Goal: Task Accomplishment & Management: Manage account settings

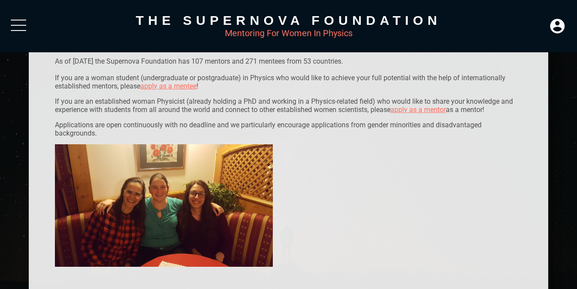
scroll to position [196, 0]
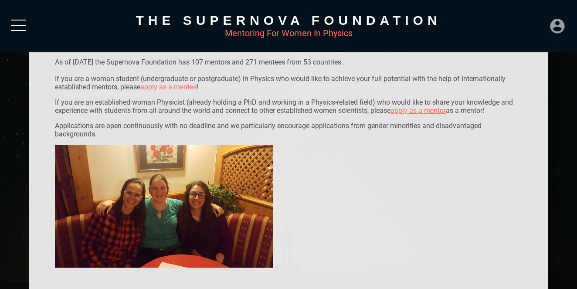
click at [564, 21] on icon at bounding box center [557, 26] width 14 height 14
click at [538, 21] on div "LOGIN" at bounding box center [528, 23] width 28 height 17
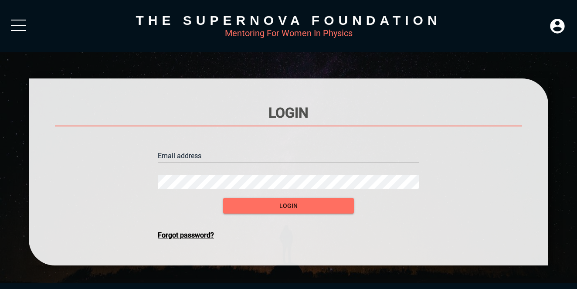
click at [297, 153] on input "text" at bounding box center [288, 156] width 261 height 14
type input "[EMAIL_ADDRESS][DOMAIN_NAME]"
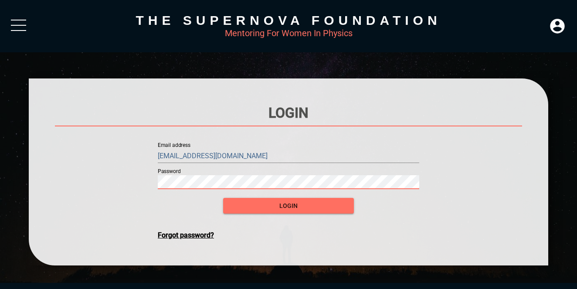
click at [223, 198] on button "login" at bounding box center [288, 206] width 131 height 16
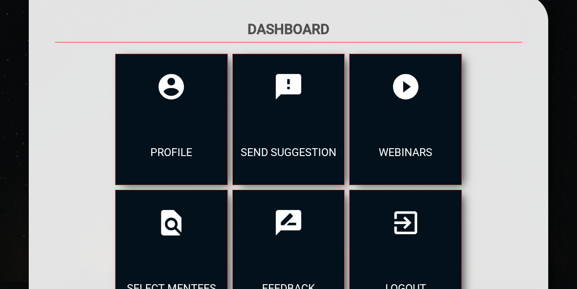
scroll to position [152, 0]
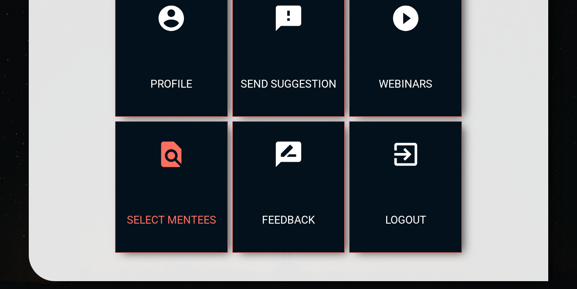
click at [227, 187] on div "select mentees" at bounding box center [171, 219] width 112 height 65
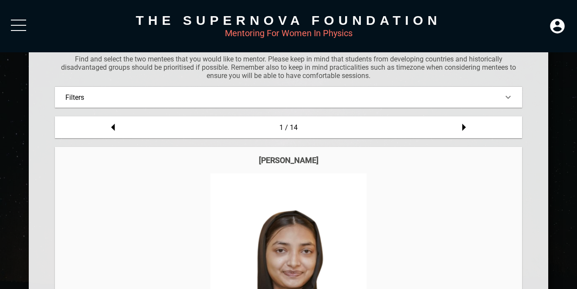
scroll to position [79, 0]
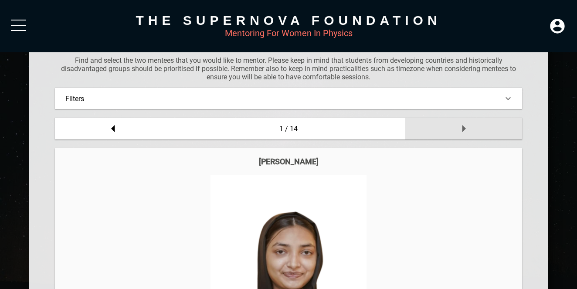
click at [463, 125] on icon at bounding box center [463, 128] width 17 height 17
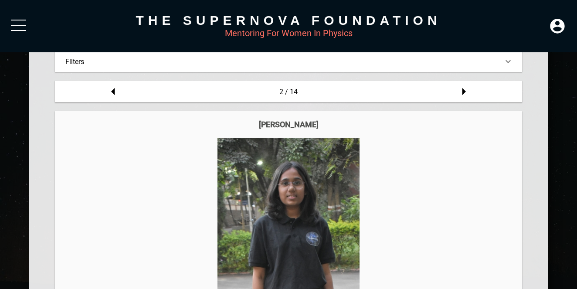
scroll to position [114, 0]
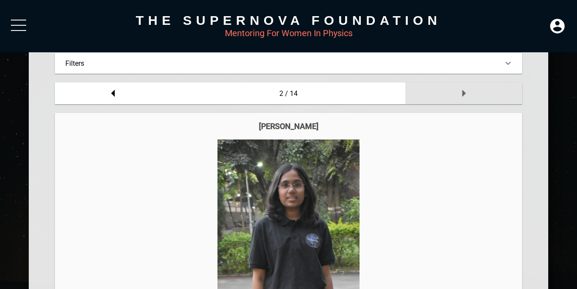
click at [463, 94] on icon at bounding box center [463, 93] width 3 height 7
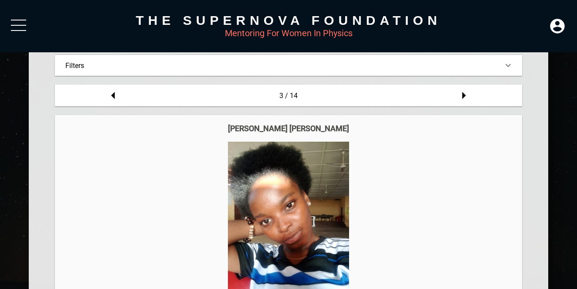
scroll to position [104, 0]
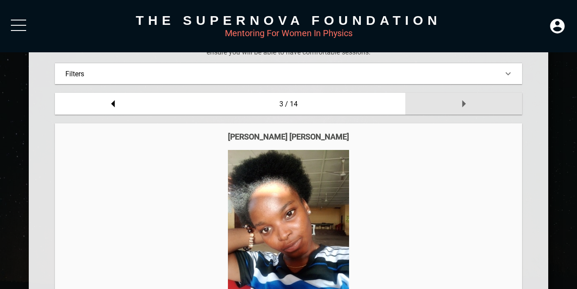
click at [460, 105] on icon at bounding box center [463, 103] width 17 height 17
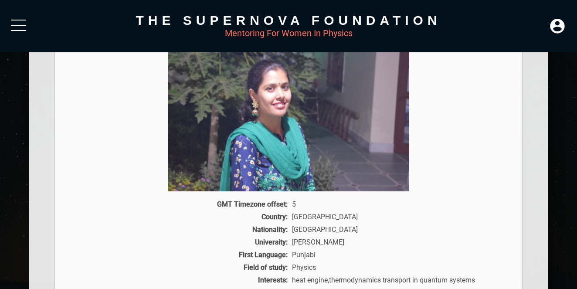
scroll to position [119, 0]
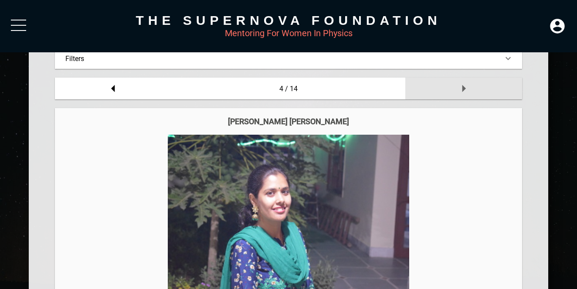
click at [465, 83] on icon at bounding box center [463, 88] width 17 height 17
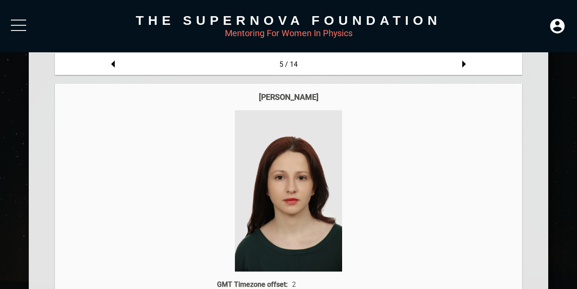
scroll to position [143, 0]
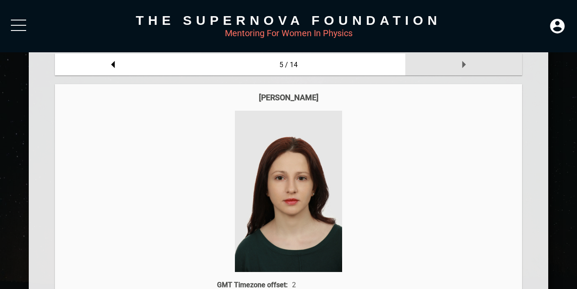
click at [462, 65] on icon at bounding box center [463, 64] width 3 height 7
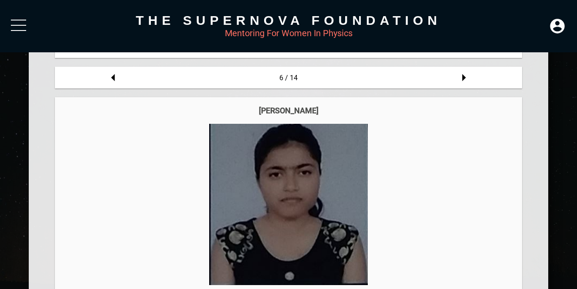
scroll to position [60, 0]
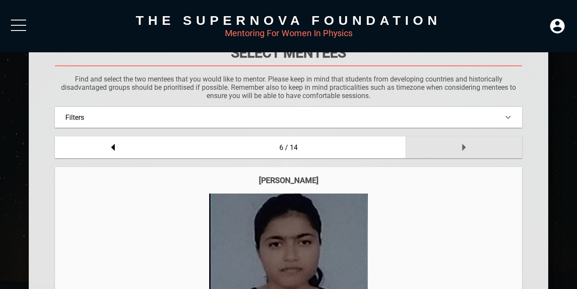
click at [462, 139] on icon at bounding box center [463, 147] width 17 height 17
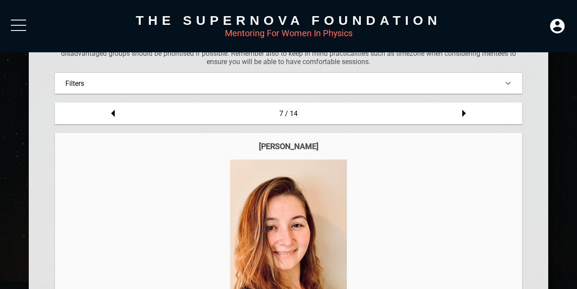
scroll to position [72, 0]
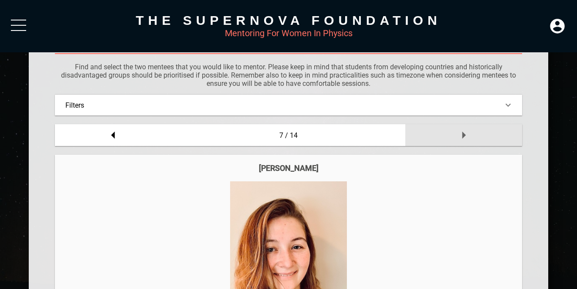
click at [460, 134] on icon at bounding box center [463, 134] width 17 height 17
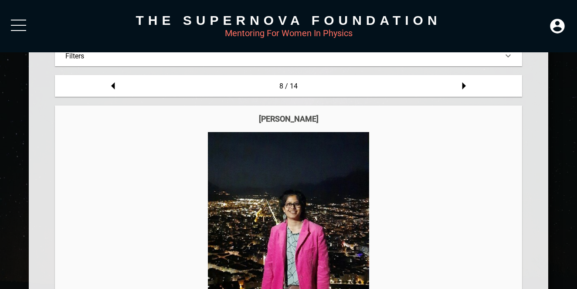
scroll to position [118, 0]
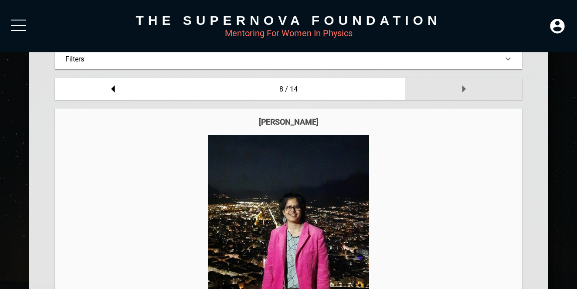
click at [465, 89] on icon at bounding box center [463, 88] width 17 height 17
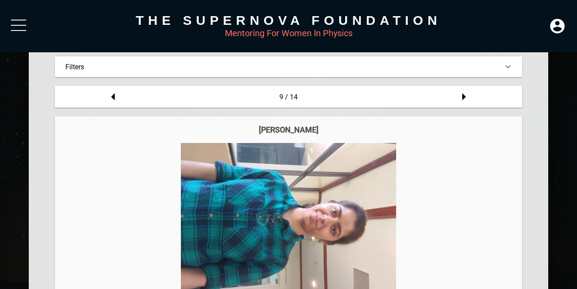
scroll to position [108, 0]
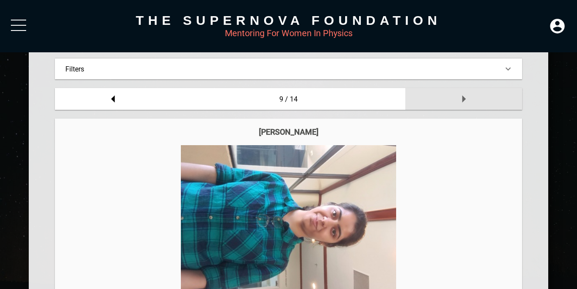
click at [462, 102] on icon at bounding box center [463, 98] width 17 height 17
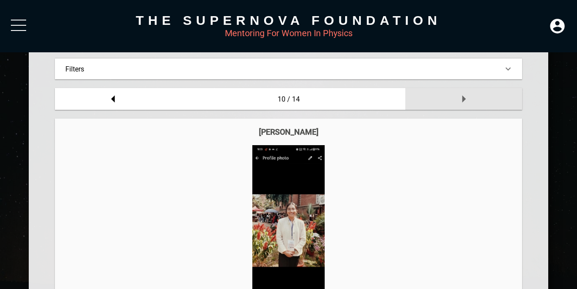
click at [462, 102] on icon at bounding box center [463, 98] width 17 height 17
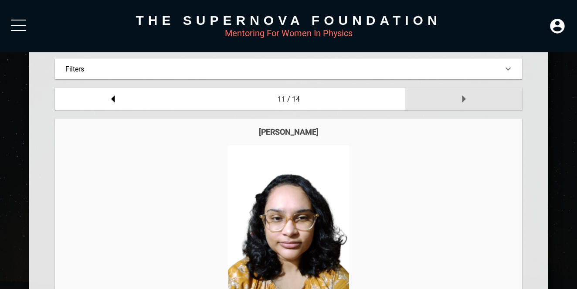
click at [462, 102] on icon at bounding box center [463, 98] width 17 height 17
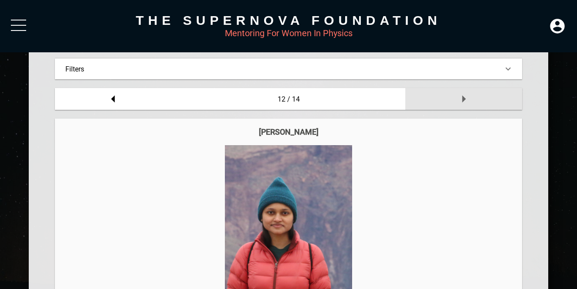
click at [462, 102] on icon at bounding box center [463, 98] width 17 height 17
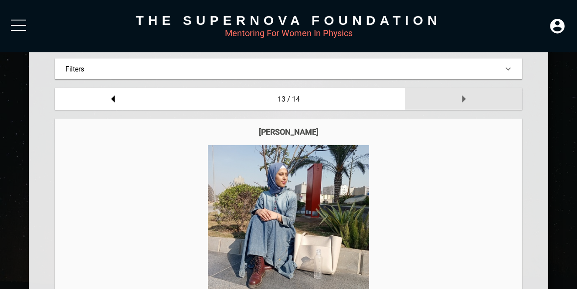
click at [462, 102] on icon at bounding box center [463, 98] width 17 height 17
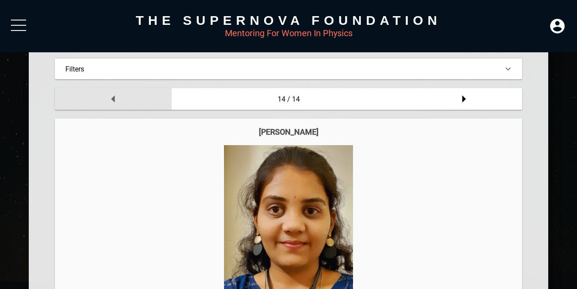
click at [112, 100] on icon at bounding box center [113, 98] width 17 height 17
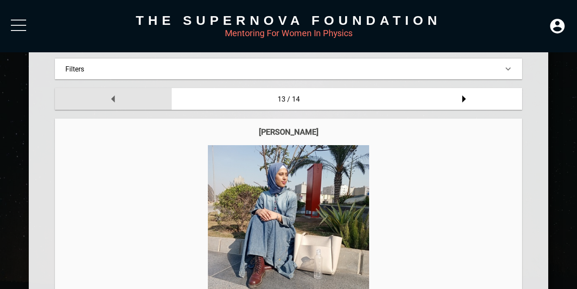
click at [112, 100] on icon at bounding box center [113, 98] width 17 height 17
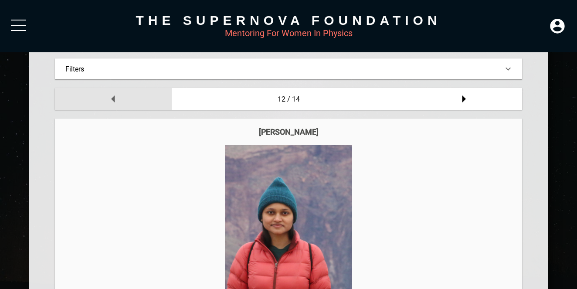
click at [112, 100] on icon at bounding box center [113, 98] width 17 height 17
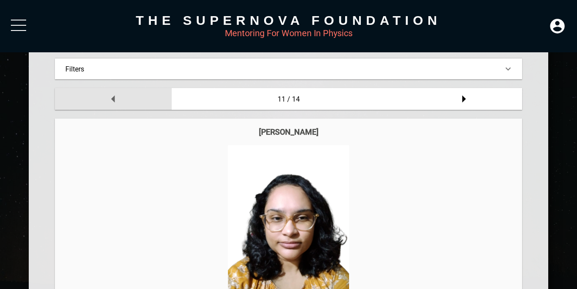
click at [112, 100] on icon at bounding box center [113, 98] width 17 height 17
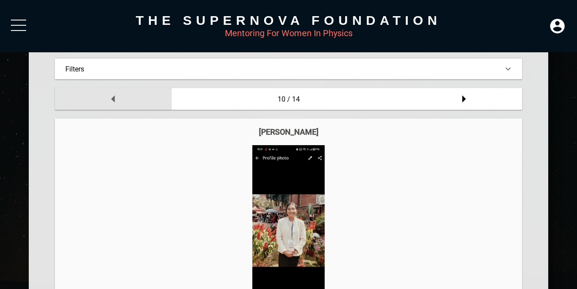
click at [112, 100] on icon at bounding box center [113, 98] width 17 height 17
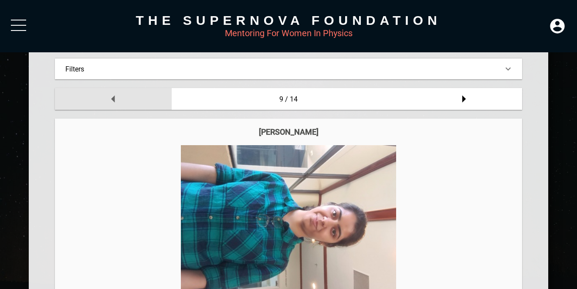
click at [112, 100] on icon at bounding box center [113, 98] width 17 height 17
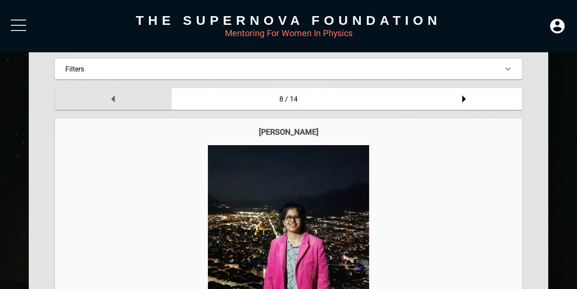
click at [112, 100] on icon at bounding box center [113, 98] width 17 height 17
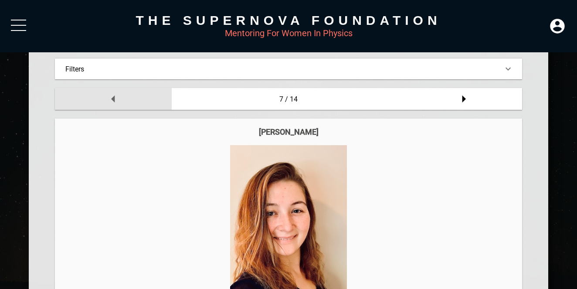
click at [112, 100] on icon at bounding box center [113, 98] width 17 height 17
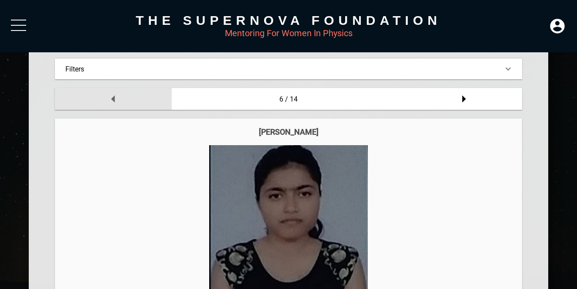
click at [112, 100] on icon at bounding box center [113, 98] width 17 height 17
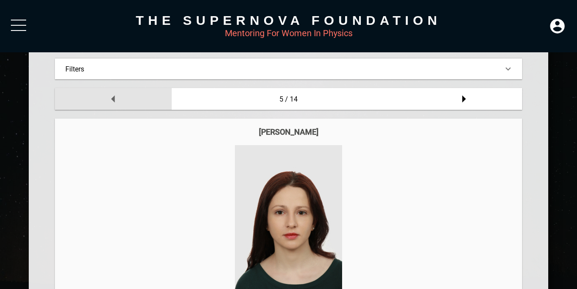
click at [112, 100] on icon at bounding box center [113, 98] width 17 height 17
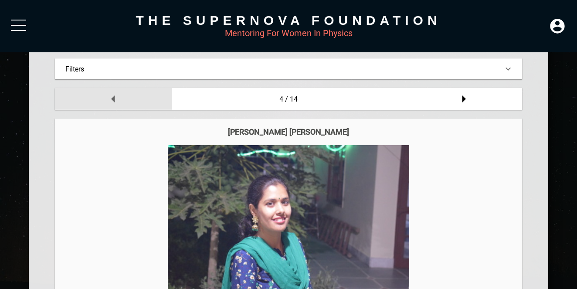
click at [112, 100] on icon at bounding box center [113, 98] width 17 height 17
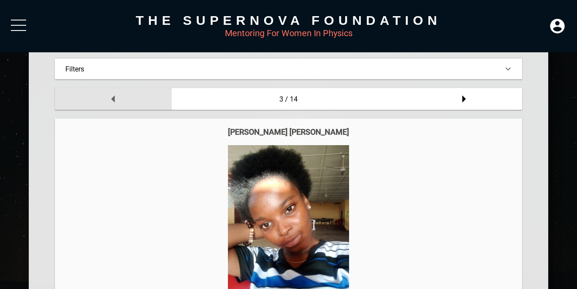
click at [112, 100] on icon at bounding box center [113, 98] width 17 height 17
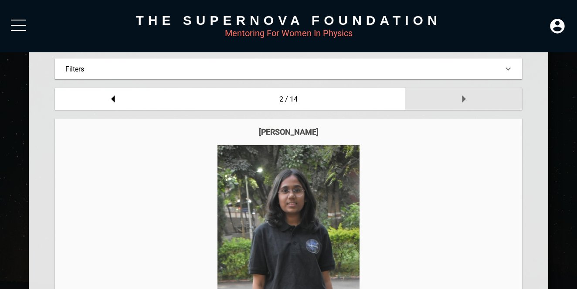
click at [461, 103] on icon at bounding box center [463, 98] width 17 height 17
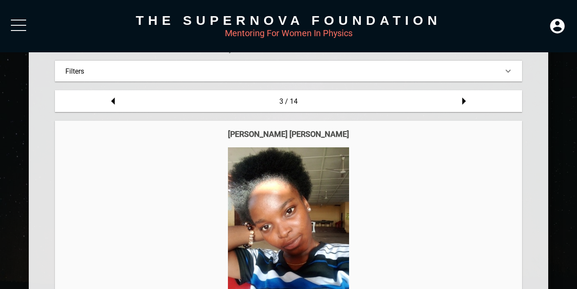
scroll to position [105, 0]
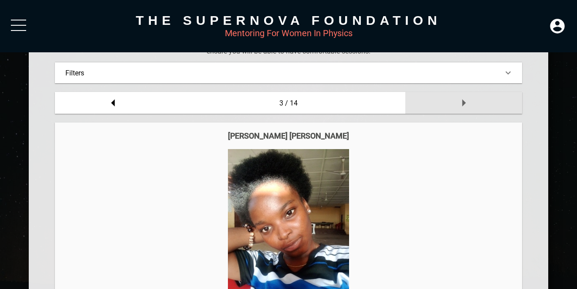
click at [464, 105] on icon at bounding box center [463, 102] width 17 height 17
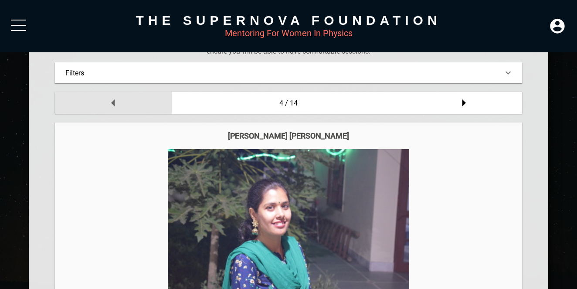
click at [108, 103] on icon at bounding box center [113, 102] width 17 height 17
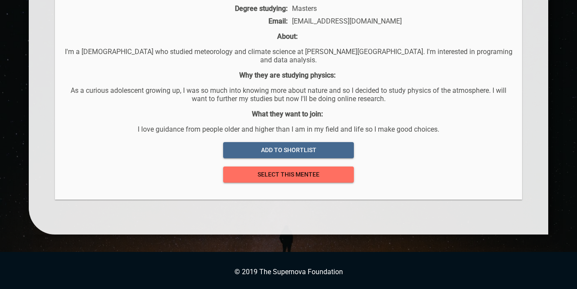
scroll to position [524, 0]
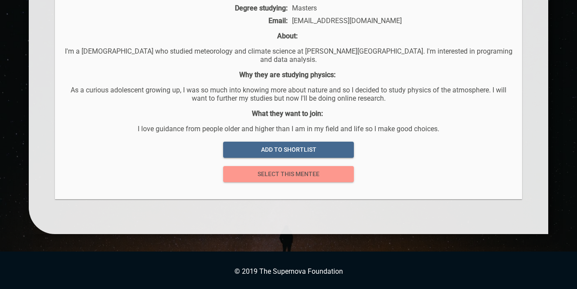
click at [265, 177] on span "select this mentee" at bounding box center [288, 174] width 117 height 11
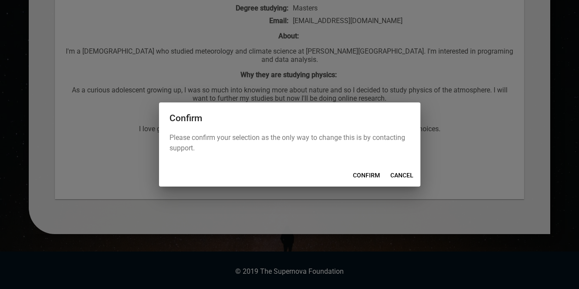
click at [375, 175] on span "CONFIRM" at bounding box center [366, 175] width 27 height 11
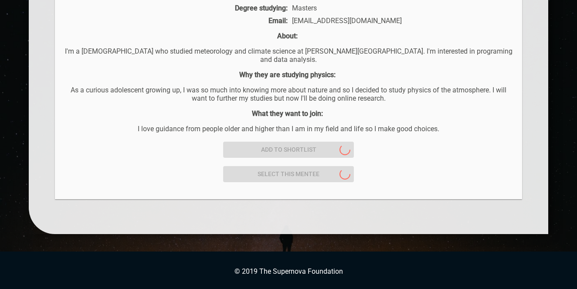
scroll to position [10, 0]
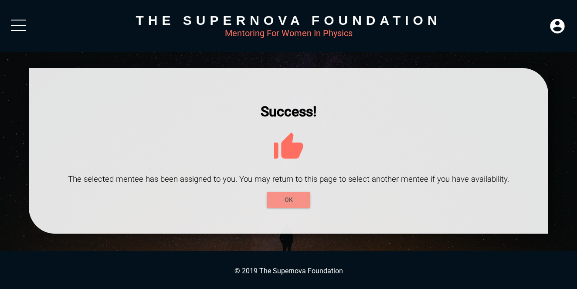
click at [287, 198] on span "OK" at bounding box center [289, 199] width 30 height 11
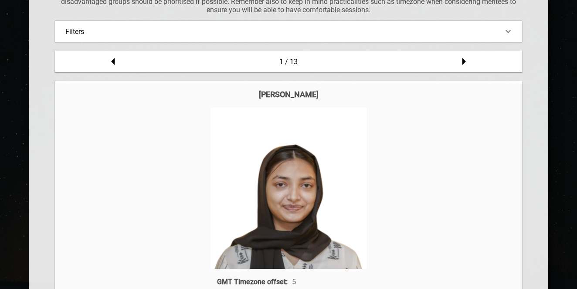
scroll to position [146, 0]
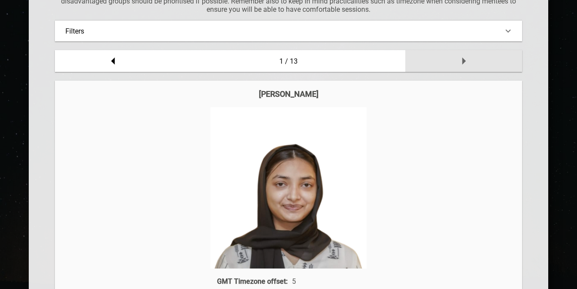
click at [464, 58] on icon at bounding box center [463, 60] width 17 height 17
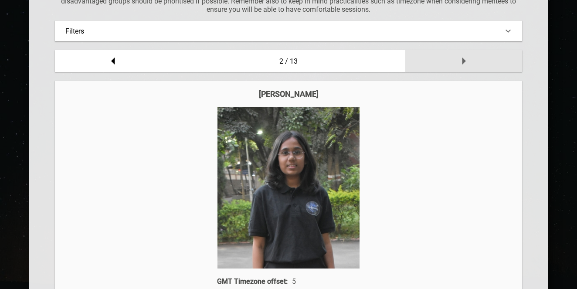
click at [464, 58] on icon at bounding box center [463, 60] width 17 height 17
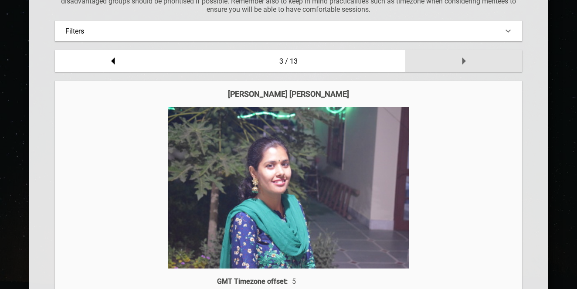
click at [464, 58] on icon at bounding box center [463, 60] width 17 height 17
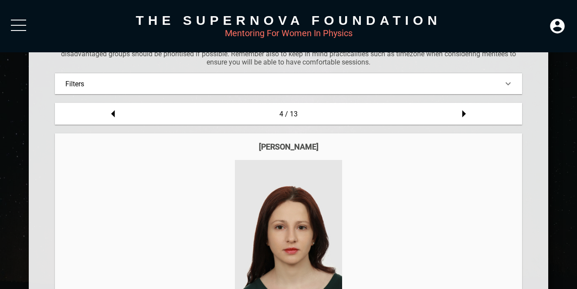
scroll to position [90, 0]
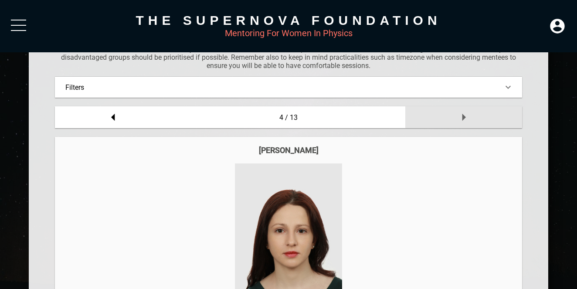
click at [460, 120] on icon at bounding box center [463, 116] width 17 height 17
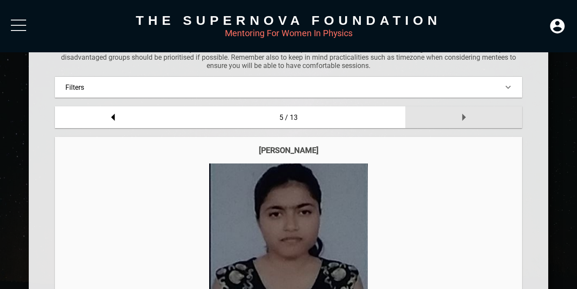
click at [460, 120] on icon at bounding box center [463, 116] width 17 height 17
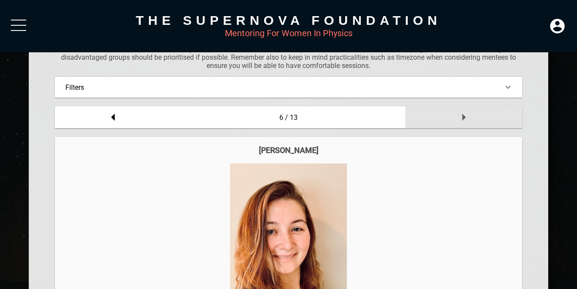
click at [460, 120] on icon at bounding box center [463, 116] width 17 height 17
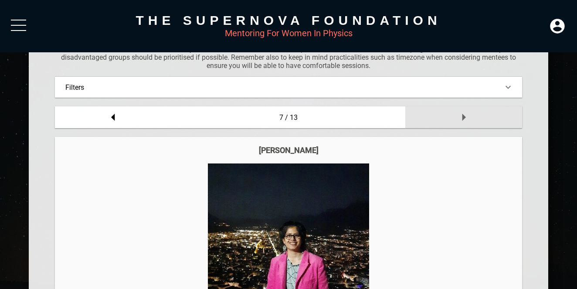
click at [460, 120] on icon at bounding box center [463, 116] width 17 height 17
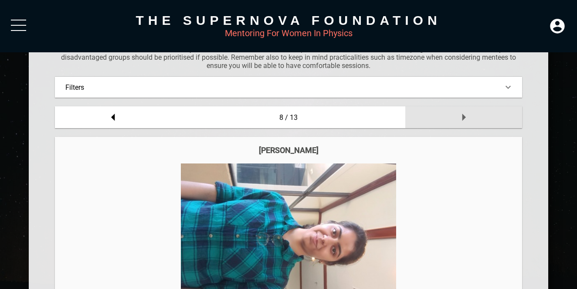
click at [460, 120] on icon at bounding box center [463, 116] width 17 height 17
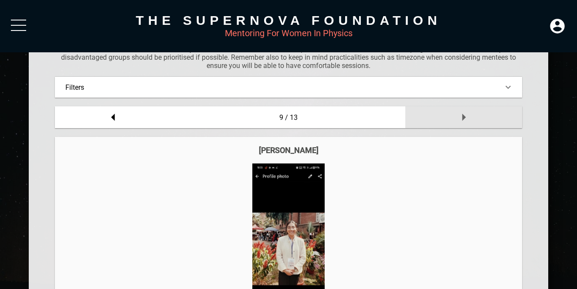
click at [460, 120] on icon at bounding box center [463, 116] width 17 height 17
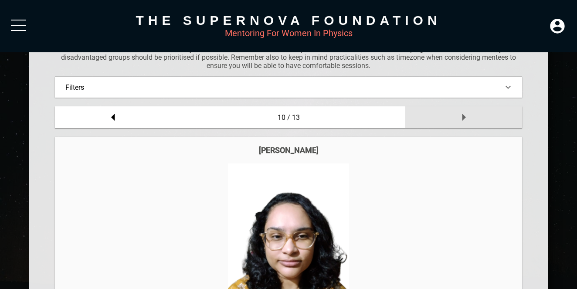
click at [460, 120] on icon at bounding box center [463, 116] width 17 height 17
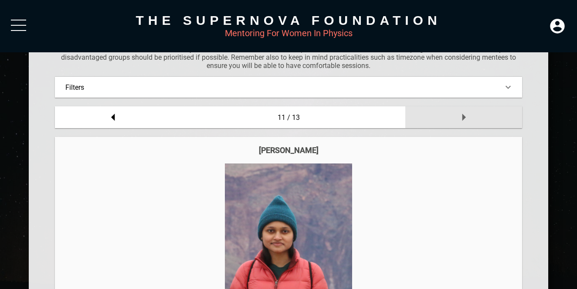
click at [460, 120] on icon at bounding box center [463, 116] width 17 height 17
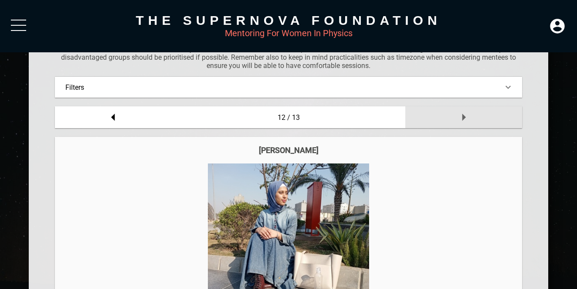
click at [460, 120] on icon at bounding box center [463, 116] width 17 height 17
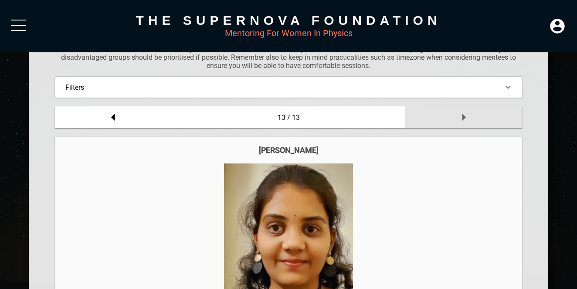
click at [460, 120] on icon at bounding box center [463, 116] width 17 height 17
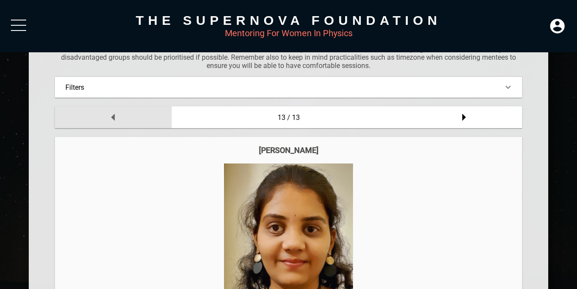
click at [118, 119] on icon at bounding box center [113, 116] width 17 height 17
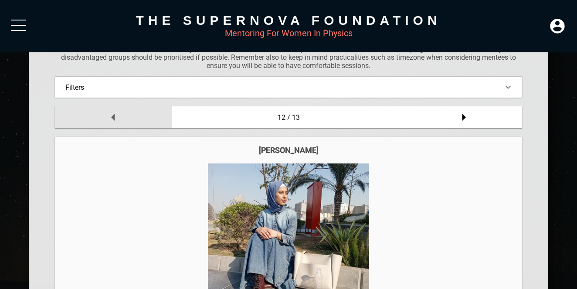
click at [118, 119] on icon at bounding box center [113, 116] width 17 height 17
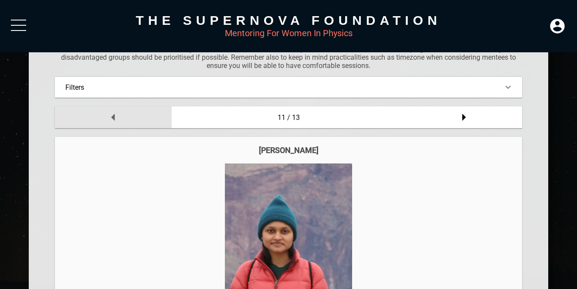
click at [118, 119] on icon at bounding box center [113, 116] width 17 height 17
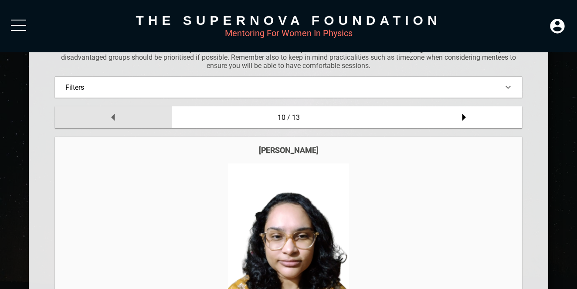
click at [118, 119] on icon at bounding box center [113, 116] width 17 height 17
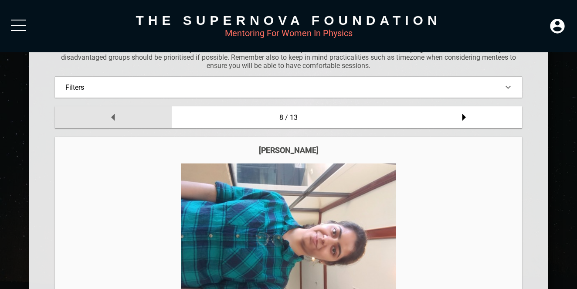
click at [118, 119] on icon at bounding box center [113, 116] width 17 height 17
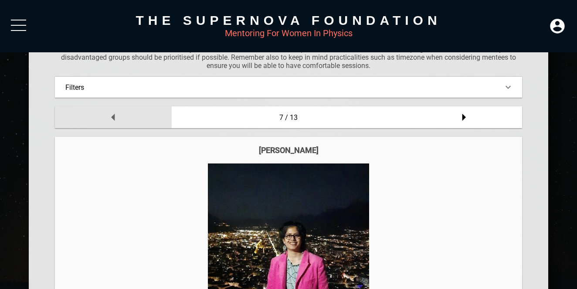
click at [118, 119] on icon at bounding box center [113, 116] width 17 height 17
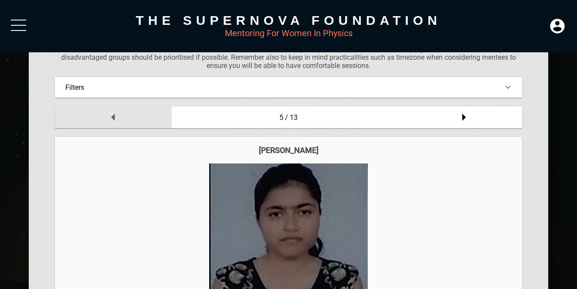
click at [118, 119] on icon at bounding box center [113, 116] width 17 height 17
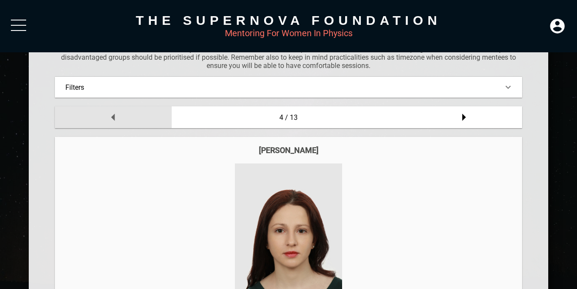
click at [118, 119] on icon at bounding box center [113, 116] width 17 height 17
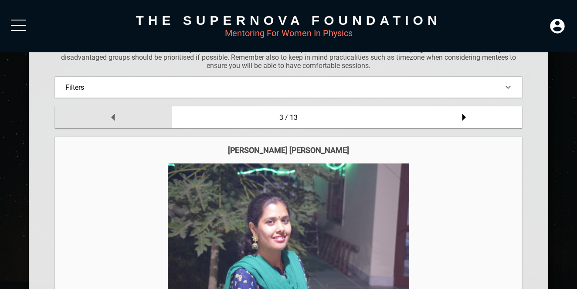
click at [118, 119] on icon at bounding box center [113, 116] width 17 height 17
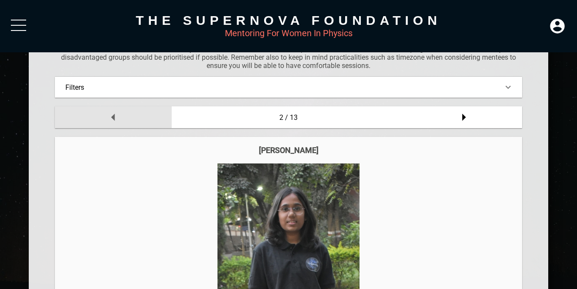
click at [117, 120] on icon at bounding box center [113, 116] width 17 height 17
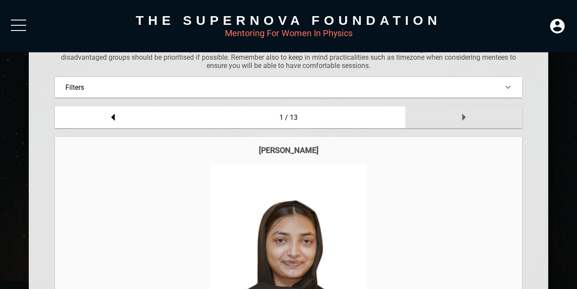
click at [459, 117] on icon at bounding box center [463, 116] width 17 height 17
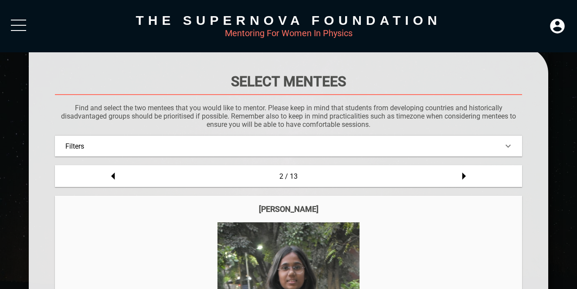
scroll to position [11, 0]
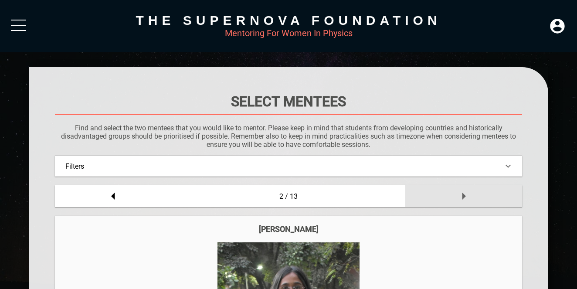
click at [461, 185] on div at bounding box center [463, 196] width 117 height 22
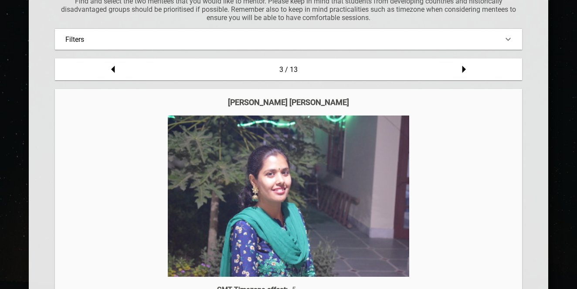
scroll to position [139, 0]
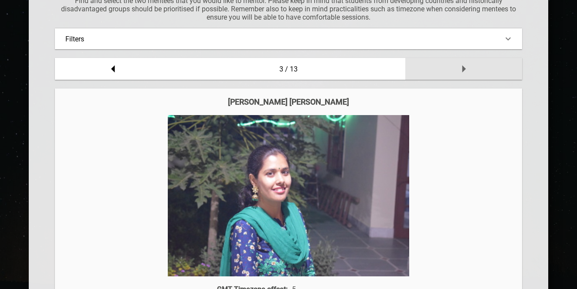
click at [465, 67] on icon at bounding box center [463, 68] width 17 height 17
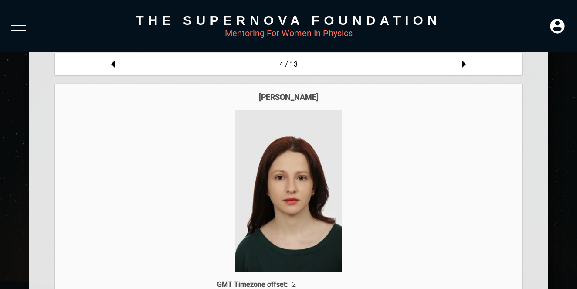
scroll to position [127, 0]
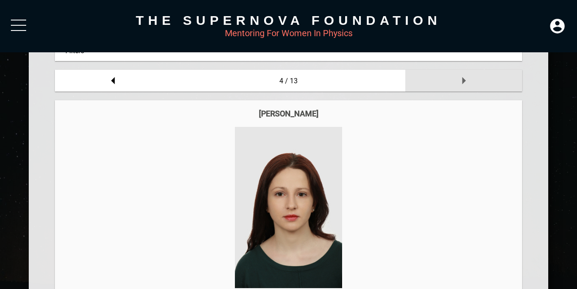
click at [464, 74] on icon at bounding box center [463, 80] width 17 height 17
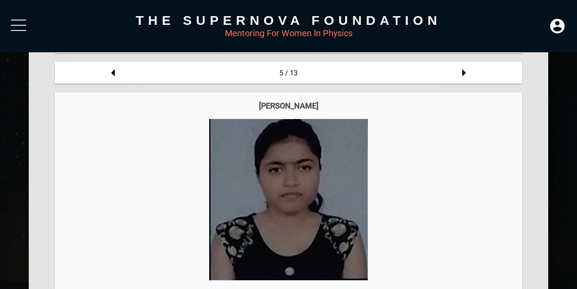
scroll to position [132, 0]
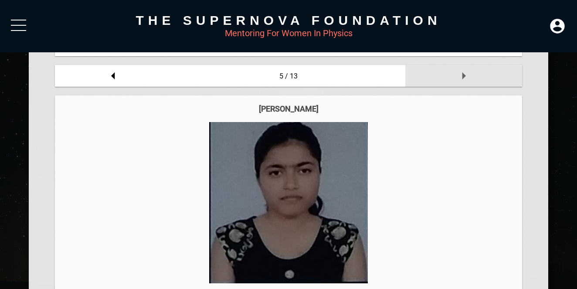
click at [463, 79] on icon at bounding box center [463, 75] width 17 height 17
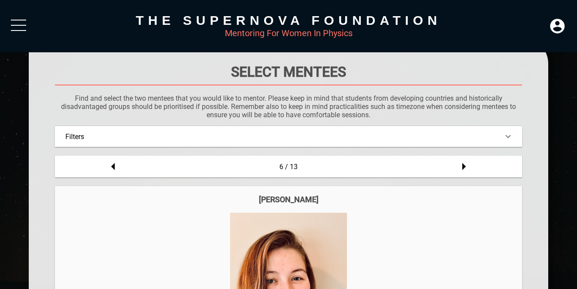
scroll to position [0, 0]
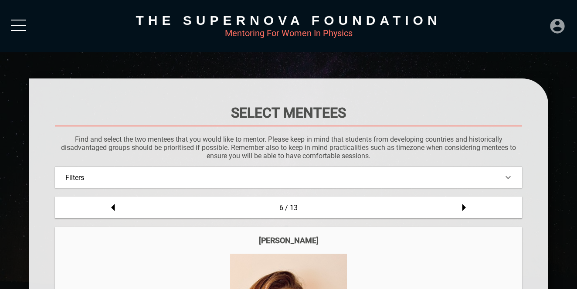
click at [564, 30] on icon at bounding box center [557, 26] width 14 height 14
click at [533, 14] on div "DASHBOARD" at bounding box center [539, 6] width 50 height 17
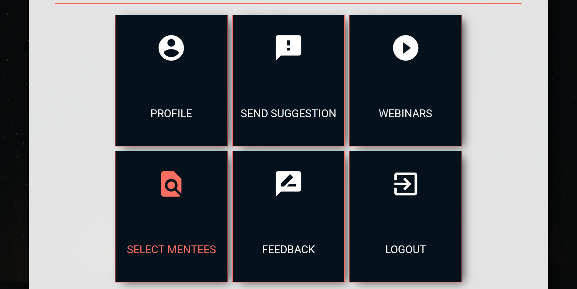
scroll to position [127, 0]
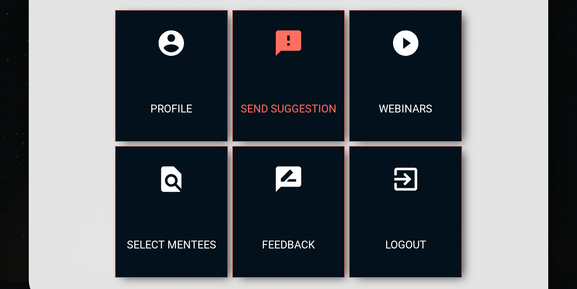
click at [262, 94] on div "send suggestion" at bounding box center [289, 108] width 112 height 65
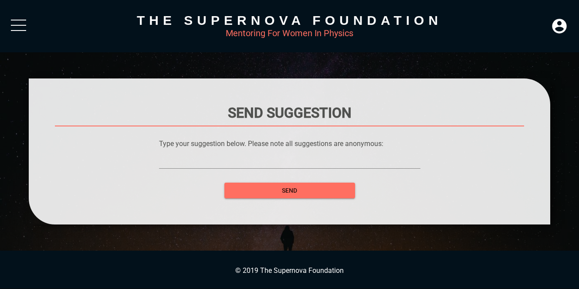
click at [14, 32] on div at bounding box center [18, 28] width 15 height 16
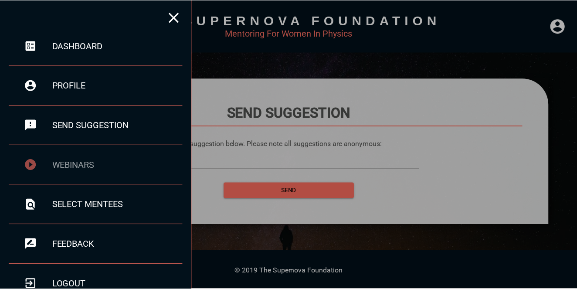
scroll to position [13, 0]
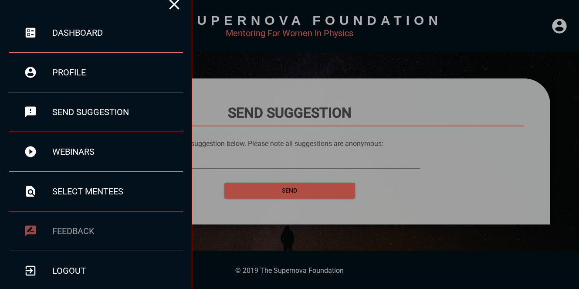
click at [79, 222] on div "feedback" at bounding box center [96, 231] width 174 height 40
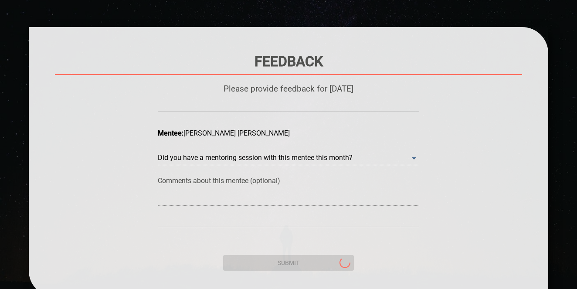
scroll to position [52, 0]
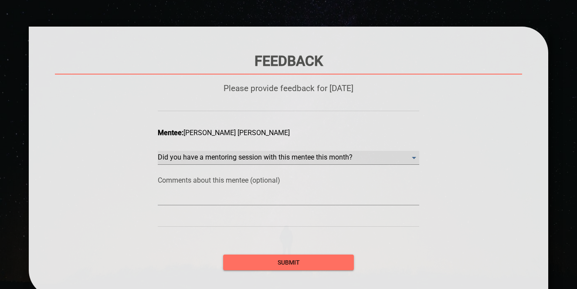
click at [211, 159] on month\? "​" at bounding box center [288, 158] width 261 height 14
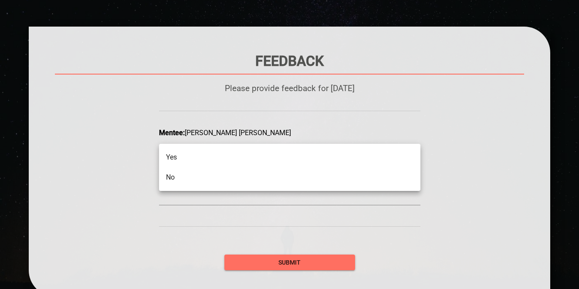
click at [211, 159] on li "Yes" at bounding box center [289, 157] width 261 height 20
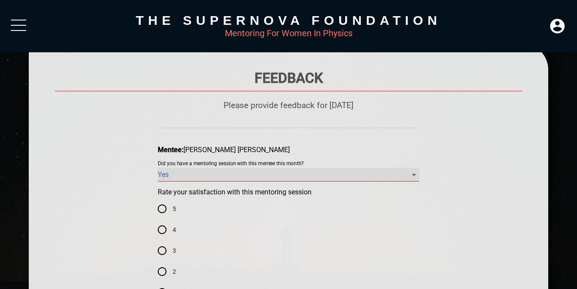
scroll to position [0, 0]
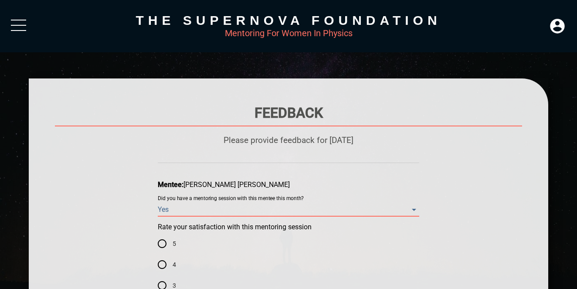
click at [22, 26] on div at bounding box center [18, 28] width 15 height 16
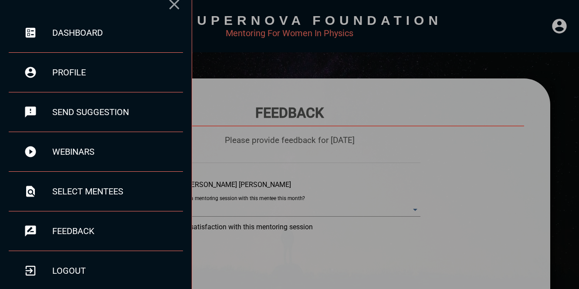
click at [173, 7] on icon at bounding box center [174, 4] width 17 height 17
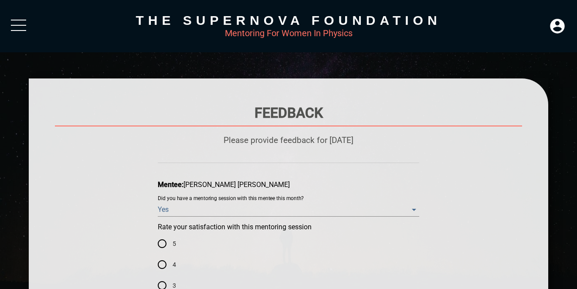
click at [19, 18] on div "The Supernova Foundation Mentoring For Women In Physics" at bounding box center [288, 26] width 577 height 52
click at [19, 27] on div at bounding box center [18, 28] width 15 height 16
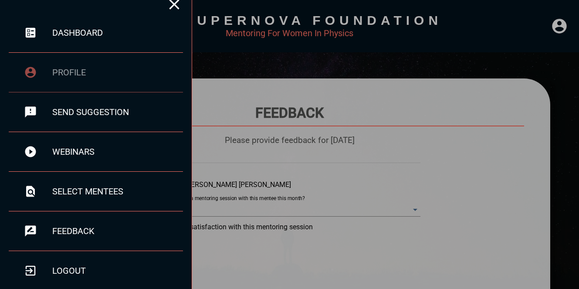
click at [100, 78] on div "profile" at bounding box center [96, 73] width 174 height 40
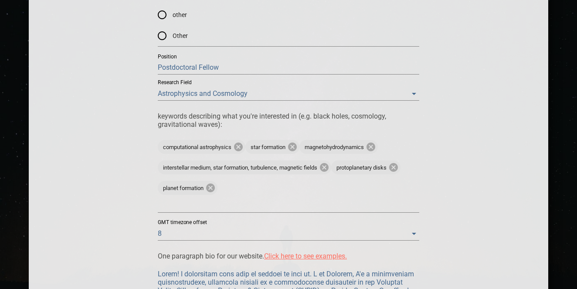
scroll to position [607, 0]
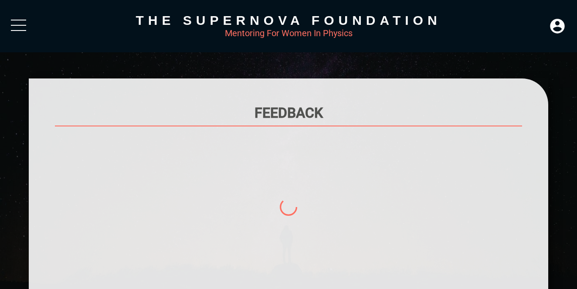
click at [22, 25] on div at bounding box center [18, 25] width 15 height 1
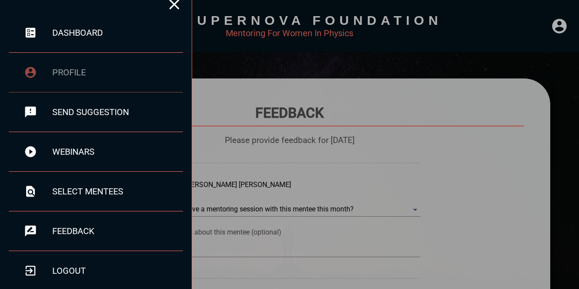
click at [98, 82] on div "profile" at bounding box center [96, 73] width 174 height 40
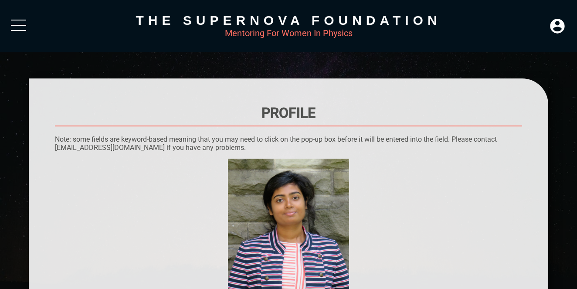
click at [23, 28] on div at bounding box center [18, 28] width 15 height 16
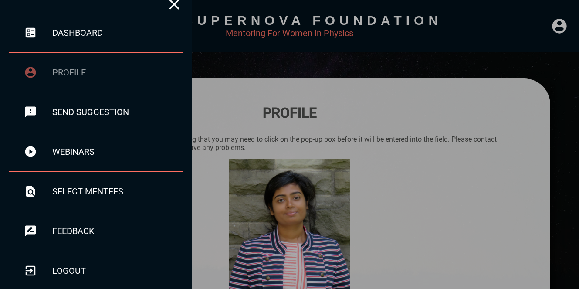
click at [121, 56] on div "profile" at bounding box center [96, 73] width 174 height 40
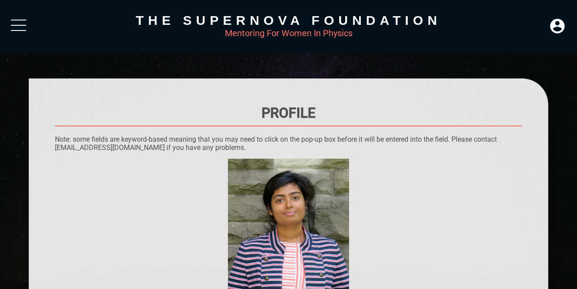
click at [17, 25] on div at bounding box center [18, 25] width 15 height 1
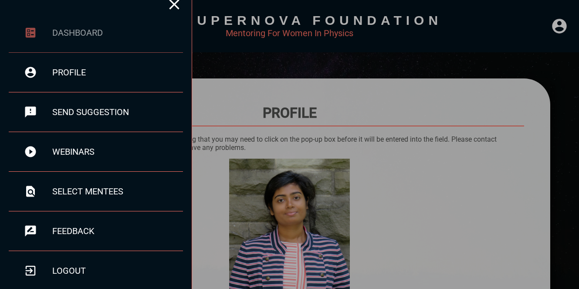
click at [61, 35] on div "dashboard" at bounding box center [117, 32] width 131 height 10
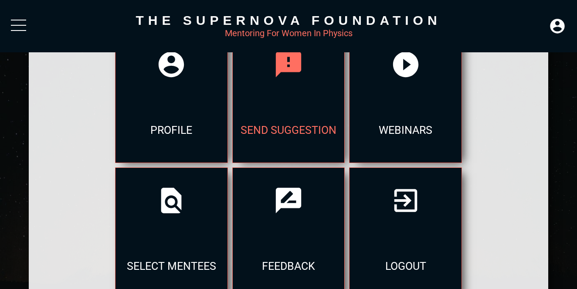
scroll to position [96, 0]
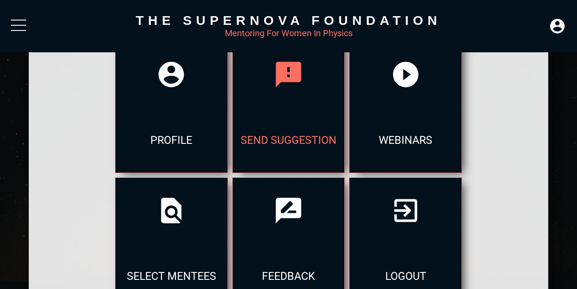
click at [233, 108] on div "send suggestion" at bounding box center [289, 139] width 112 height 65
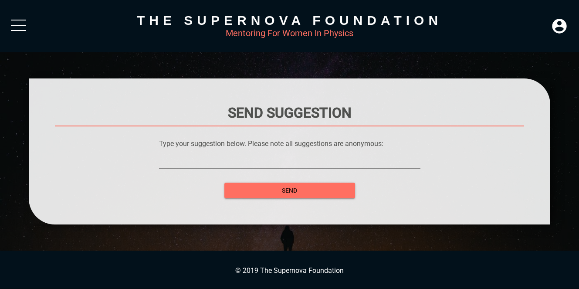
click at [19, 23] on div at bounding box center [18, 28] width 15 height 16
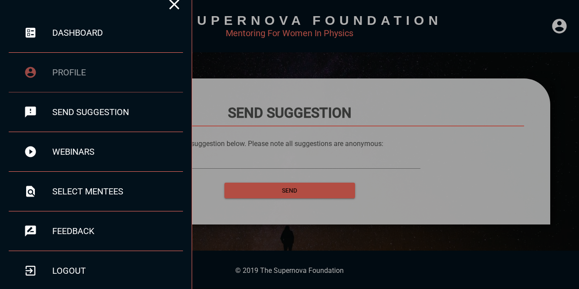
click at [121, 67] on div "profile" at bounding box center [117, 72] width 131 height 10
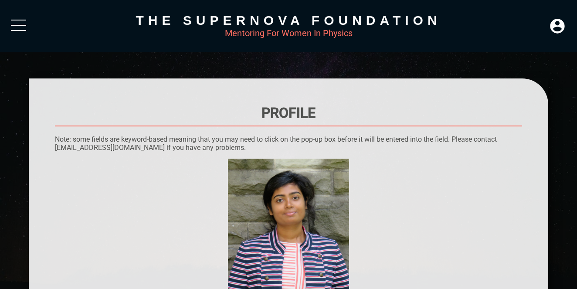
click at [21, 32] on div at bounding box center [18, 28] width 15 height 16
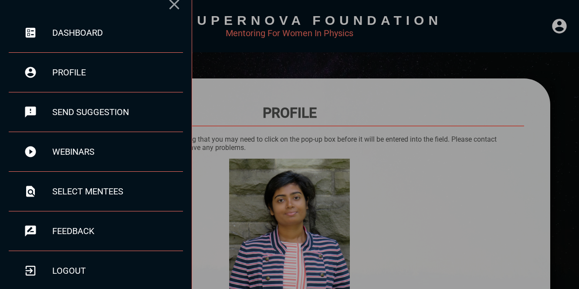
click at [175, 6] on icon at bounding box center [174, 4] width 17 height 17
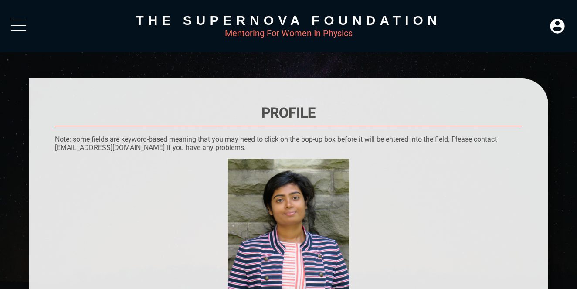
click at [23, 24] on div at bounding box center [18, 28] width 15 height 16
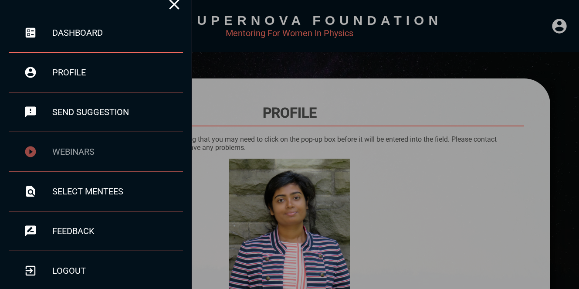
click at [83, 147] on div "webinars" at bounding box center [117, 151] width 131 height 10
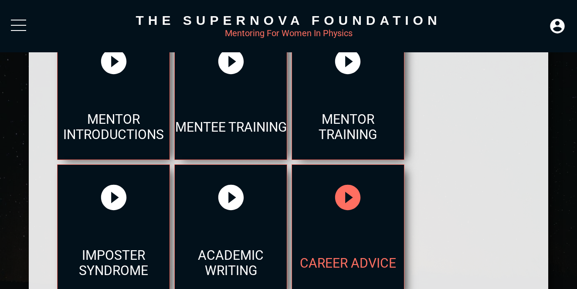
scroll to position [106, 0]
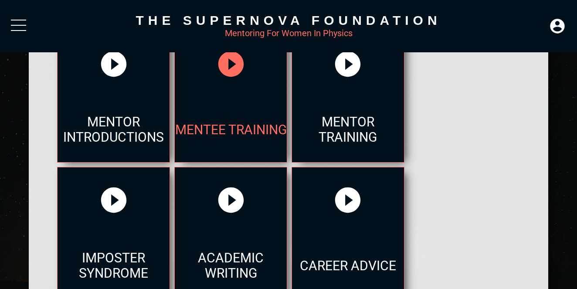
click at [230, 70] on icon at bounding box center [230, 63] width 25 height 25
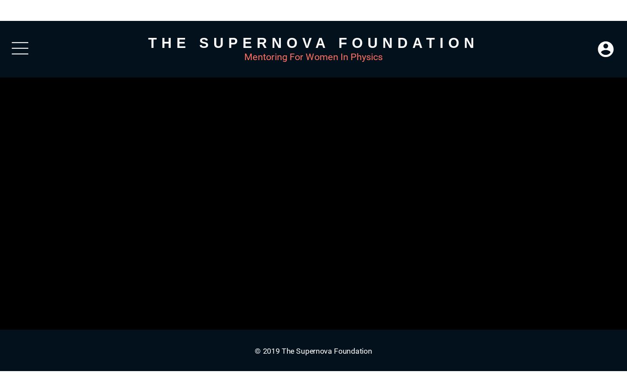
scroll to position [0, 0]
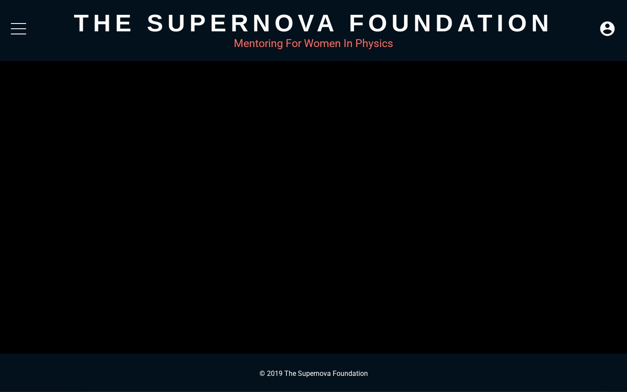
click at [404, 288] on div "Loaded: 0% Progress: 0.09%" at bounding box center [343, 386] width 527 height 2
click at [576, 288] on button "Non-Fullscreen" at bounding box center [618, 385] width 17 height 13
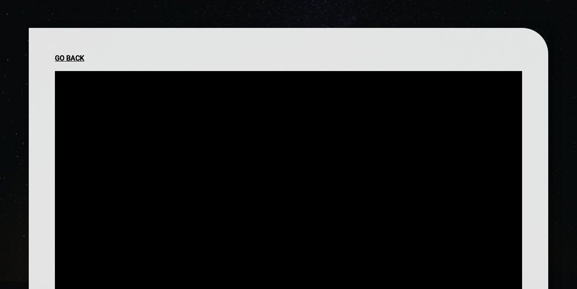
scroll to position [118, 0]
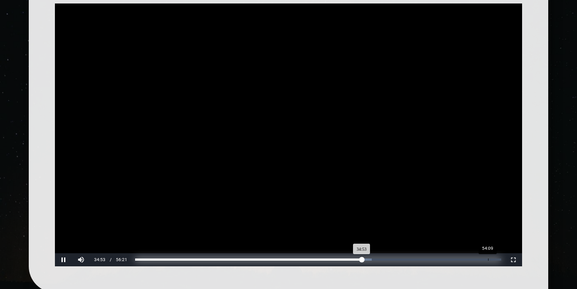
click at [487, 258] on div "Loaded: 0% Progress: 61.90%" at bounding box center [318, 259] width 366 height 2
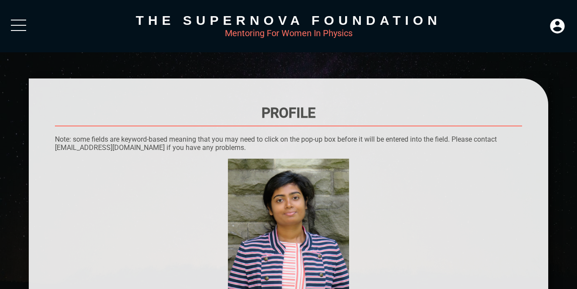
click at [12, 24] on div at bounding box center [18, 28] width 15 height 16
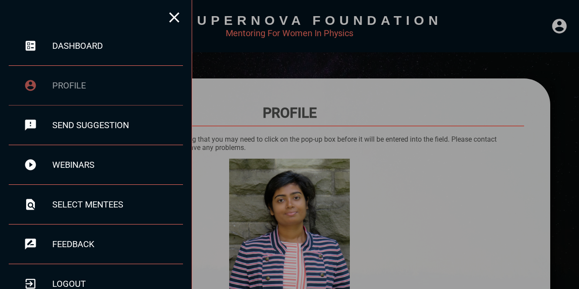
click at [69, 74] on div "profile" at bounding box center [96, 86] width 174 height 40
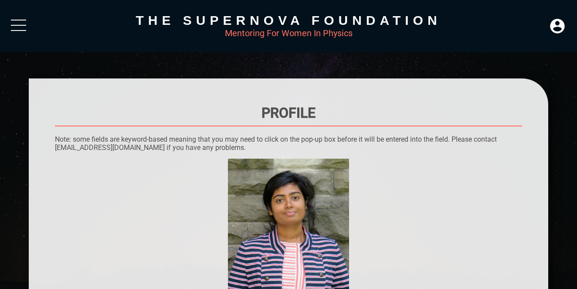
click at [8, 16] on div "The Supernova Foundation Mentoring For Women In Physics" at bounding box center [288, 26] width 577 height 52
click at [17, 25] on div at bounding box center [18, 25] width 15 height 1
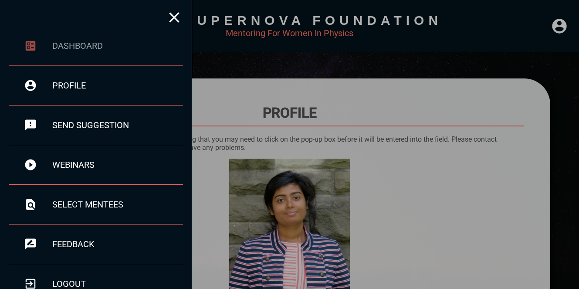
click at [54, 38] on div "dashboard" at bounding box center [96, 46] width 174 height 40
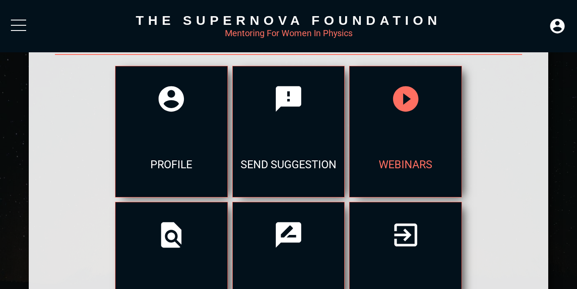
scroll to position [68, 0]
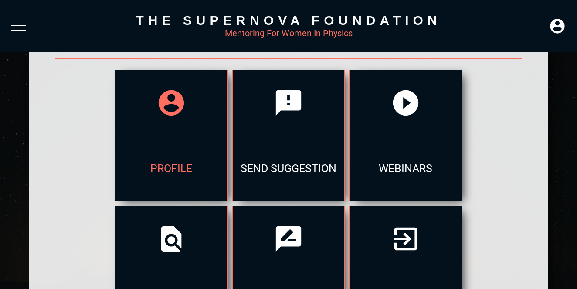
click at [127, 168] on div "profile" at bounding box center [171, 167] width 112 height 65
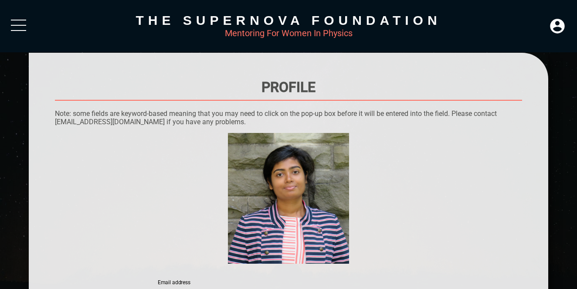
scroll to position [25, 0]
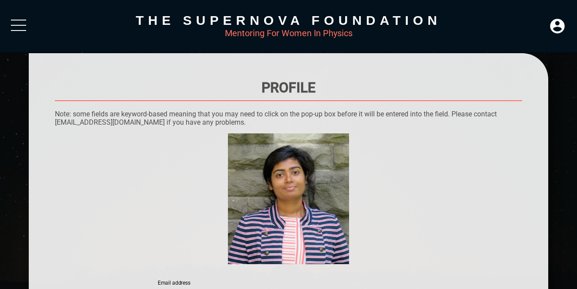
click at [20, 24] on div at bounding box center [18, 28] width 15 height 16
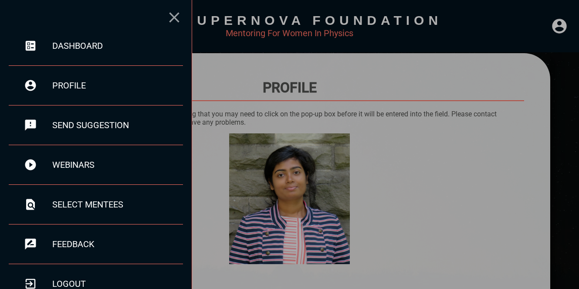
click at [174, 17] on icon at bounding box center [174, 17] width 10 height 10
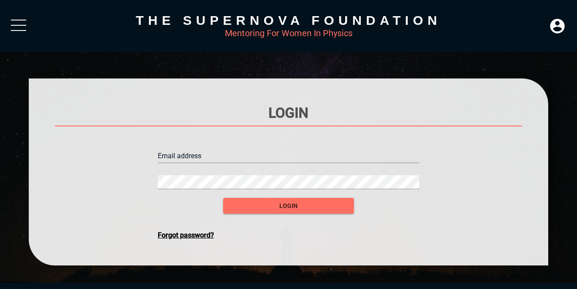
click at [238, 160] on input "text" at bounding box center [288, 156] width 261 height 14
